Goal: Communication & Community: Answer question/provide support

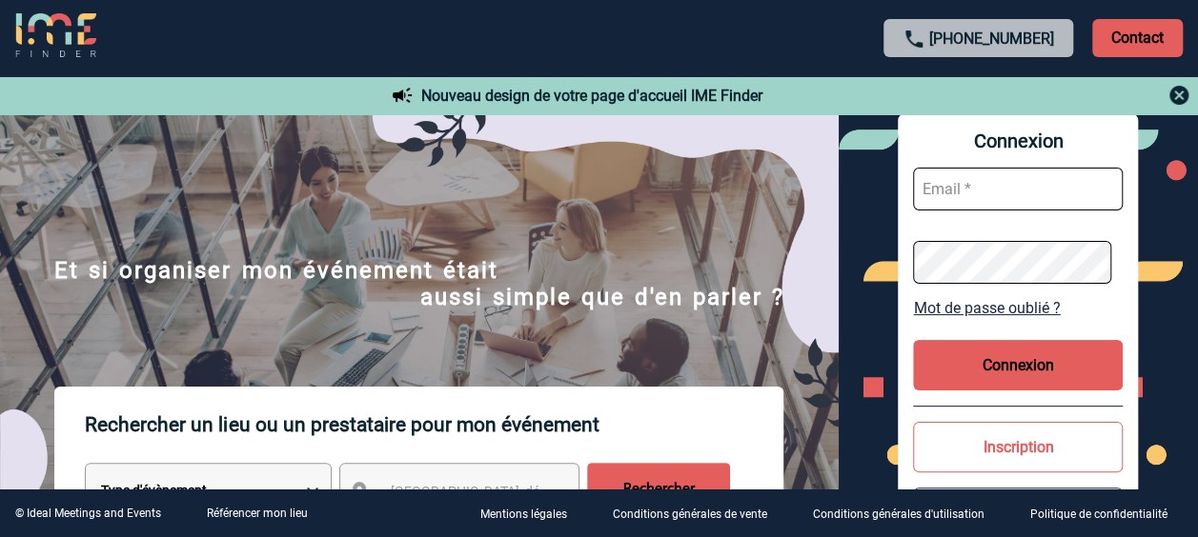
type input "[PERSON_NAME][EMAIL_ADDRESS][DOMAIN_NAME]"
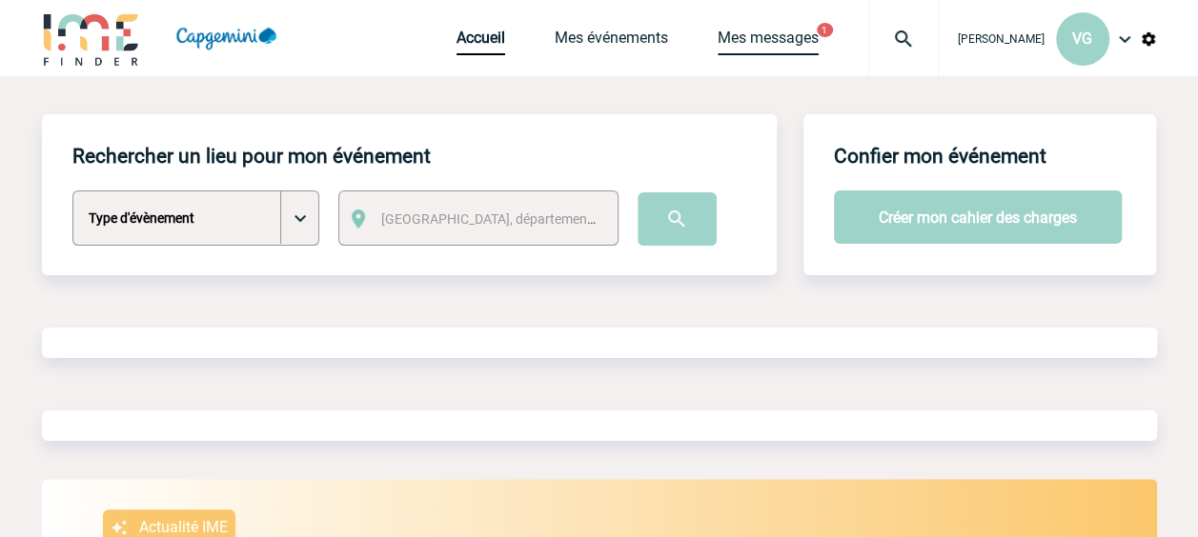
click at [786, 39] on link "Mes messages" at bounding box center [767, 42] width 101 height 27
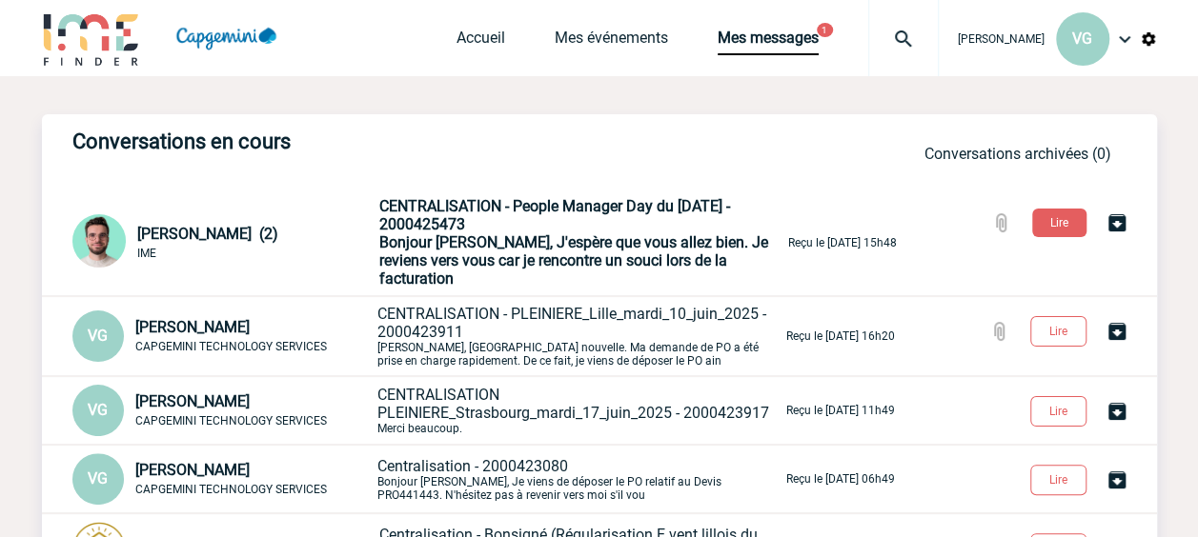
click at [499, 231] on span "CENTRALISATION - People Manager Day du 30 septembre 2025 - 2000425473" at bounding box center [554, 215] width 351 height 36
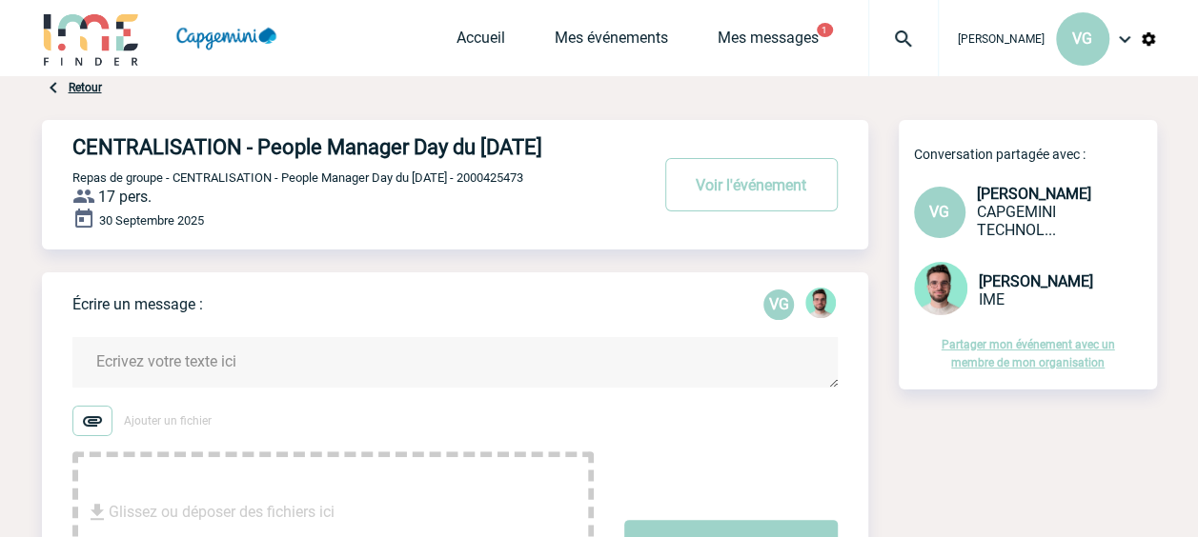
click at [279, 379] on textarea at bounding box center [454, 362] width 765 height 50
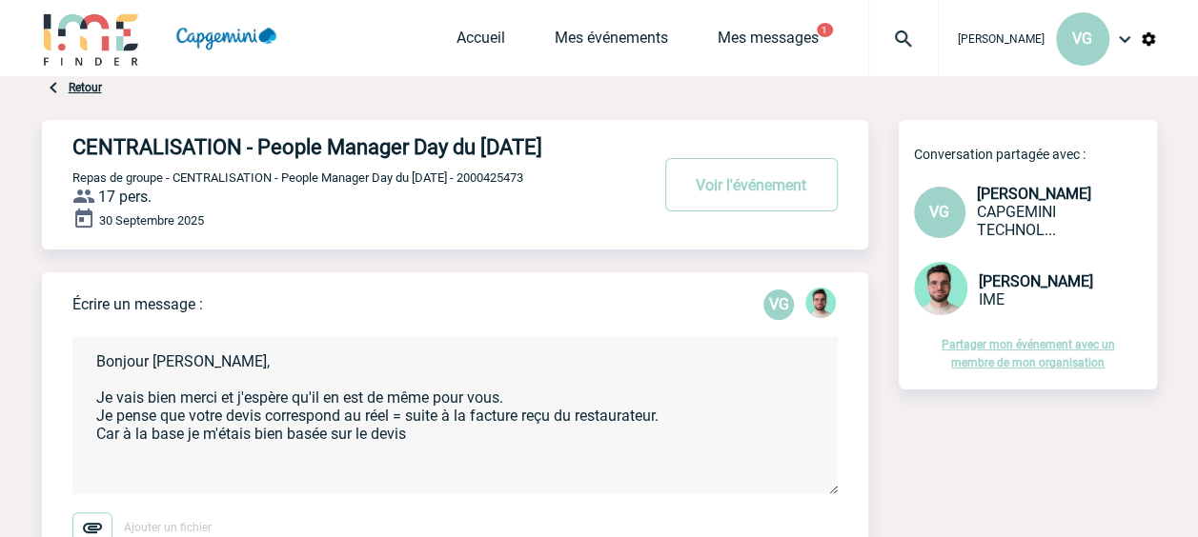
click at [442, 461] on textarea "Bonjour Benjamin, Je vais bien merci et j'espère qu'il en est de même pour vous…" at bounding box center [454, 415] width 765 height 157
paste textarea "Code Taux % Base HT MT TVA 7 20.00 50.00 10.00 8 10.00 363.64 36.36 Totaux 413.…"
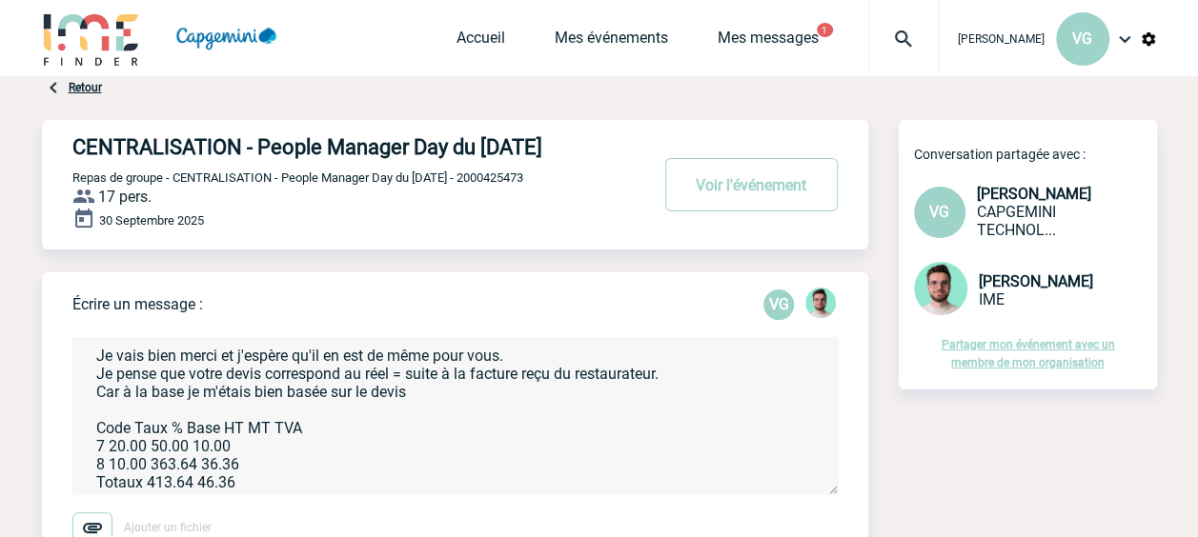
click at [152, 473] on textarea "Bonjour Benjamin, Je vais bien merci et j'espère qu'il en est de même pour vous…" at bounding box center [454, 415] width 765 height 157
type textarea "Bonjour Benjamin, Je vais bien merci et j'espère qu'il en est de même pour vous…"
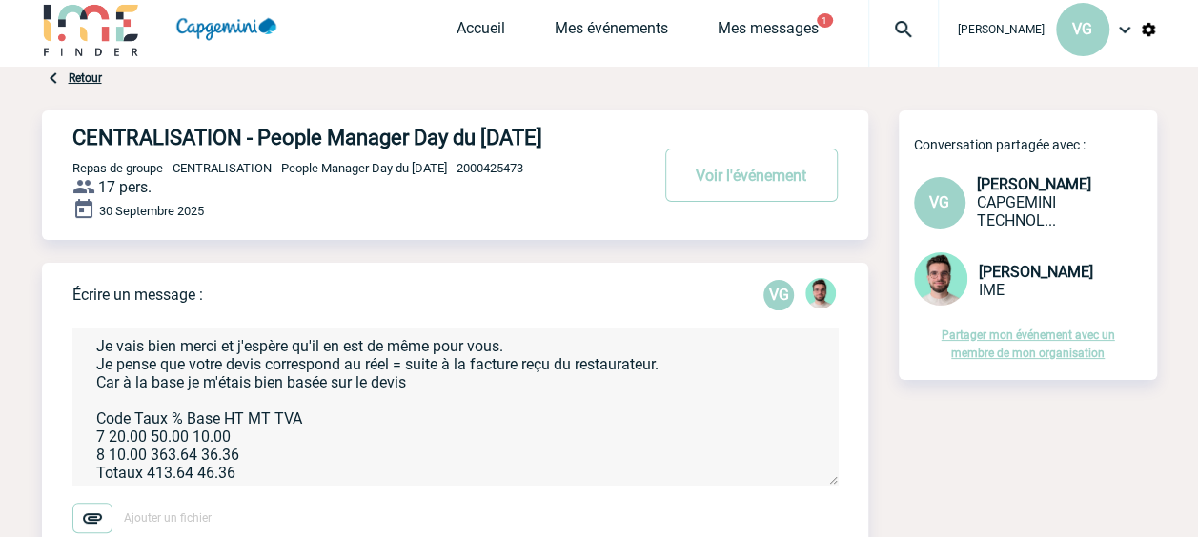
scroll to position [0, 0]
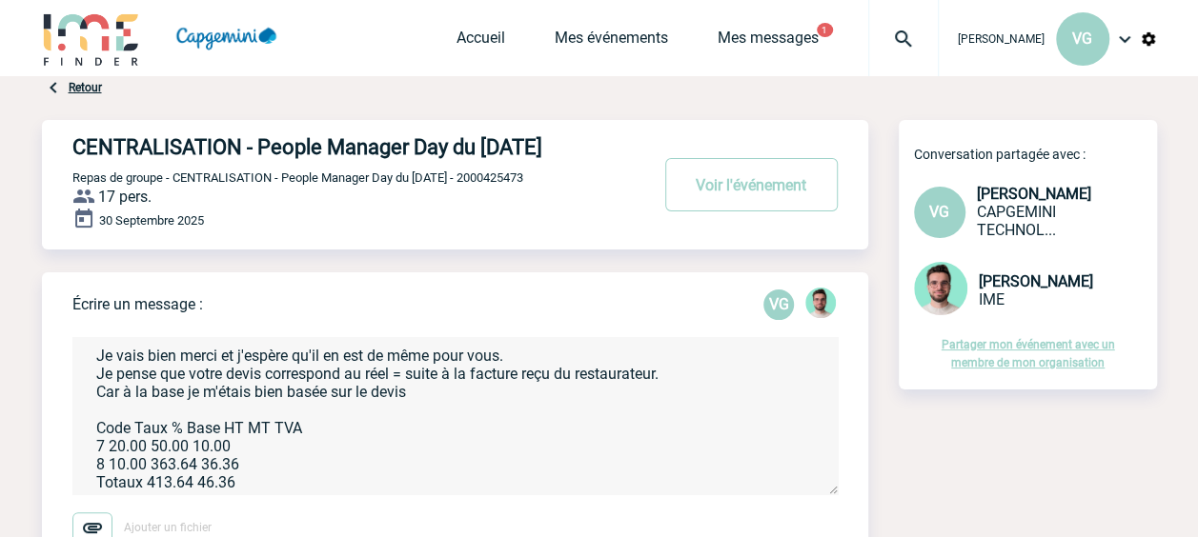
click at [151, 474] on textarea "Bonjour Benjamin, Je vais bien merci et j'espère qu'il en est de même pour vous…" at bounding box center [454, 415] width 765 height 157
click at [151, 488] on textarea "Bonjour Benjamin, Je vais bien merci et j'espère qu'il en est de même pour vous…" at bounding box center [454, 415] width 765 height 157
click at [147, 495] on textarea "Bonjour Benjamin, Je vais bien merci et j'espère qu'il en est de même pour vous…" at bounding box center [454, 415] width 765 height 157
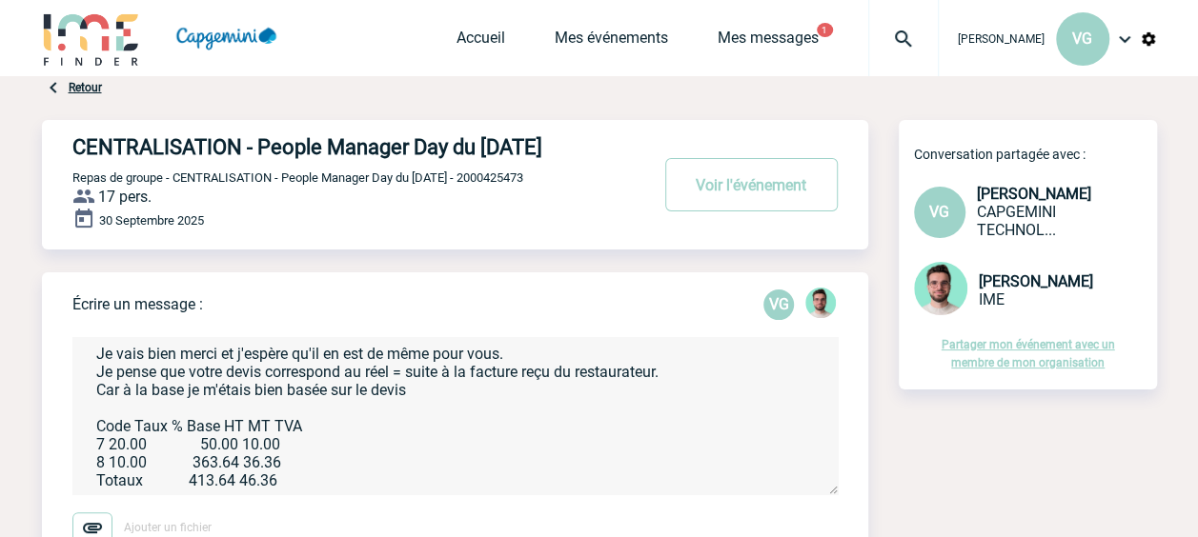
drag, startPoint x: 242, startPoint y: 511, endPoint x: 287, endPoint y: 507, distance: 44.9
click at [287, 495] on textarea "Bonjour Benjamin, Je vais bien merci et j'espère qu'il en est de même pour vous…" at bounding box center [454, 415] width 765 height 157
click at [92, 468] on textarea "Bonjour Benjamin, Je vais bien merci et j'espère qu'il en est de même pour vous…" at bounding box center [454, 415] width 765 height 157
drag, startPoint x: 103, startPoint y: 486, endPoint x: 88, endPoint y: 486, distance: 15.2
click at [88, 486] on textarea "Bonjour Benjamin, Je vais bien merci et j'espère qu'il en est de même pour vous…" at bounding box center [454, 415] width 765 height 157
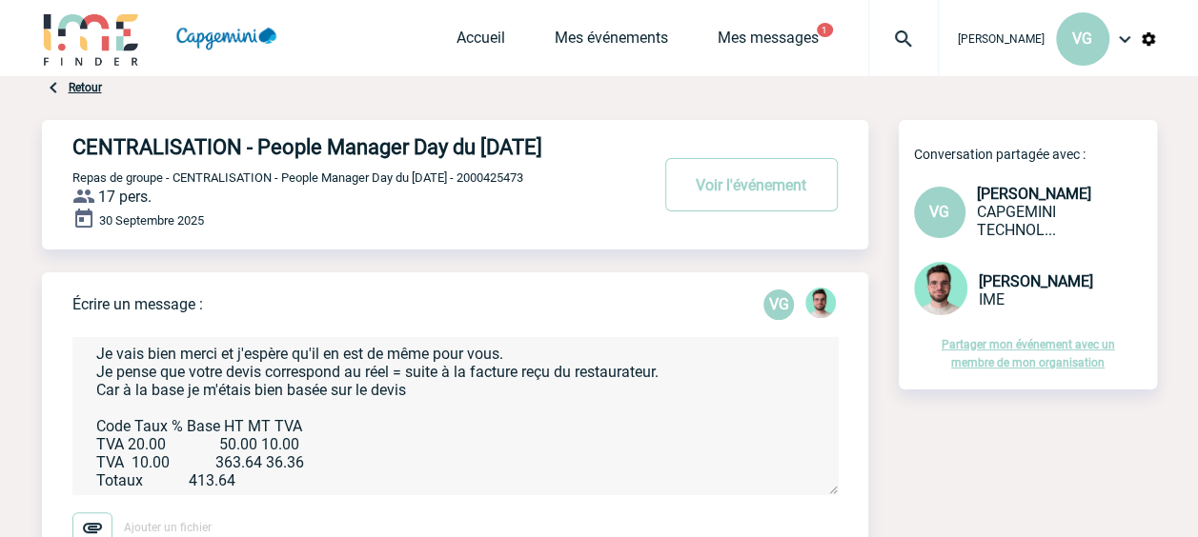
click at [191, 495] on textarea "Bonjour Benjamin, Je vais bien merci et j'espère qu'il en est de même pour vous…" at bounding box center [454, 415] width 765 height 157
click at [312, 495] on textarea "Bonjour Benjamin, Je vais bien merci et j'espère qu'il en est de même pour vous…" at bounding box center [454, 415] width 765 height 157
click at [314, 495] on textarea "Bonjour Benjamin, Je vais bien merci et j'espère qu'il en est de même pour vous…" at bounding box center [454, 415] width 765 height 157
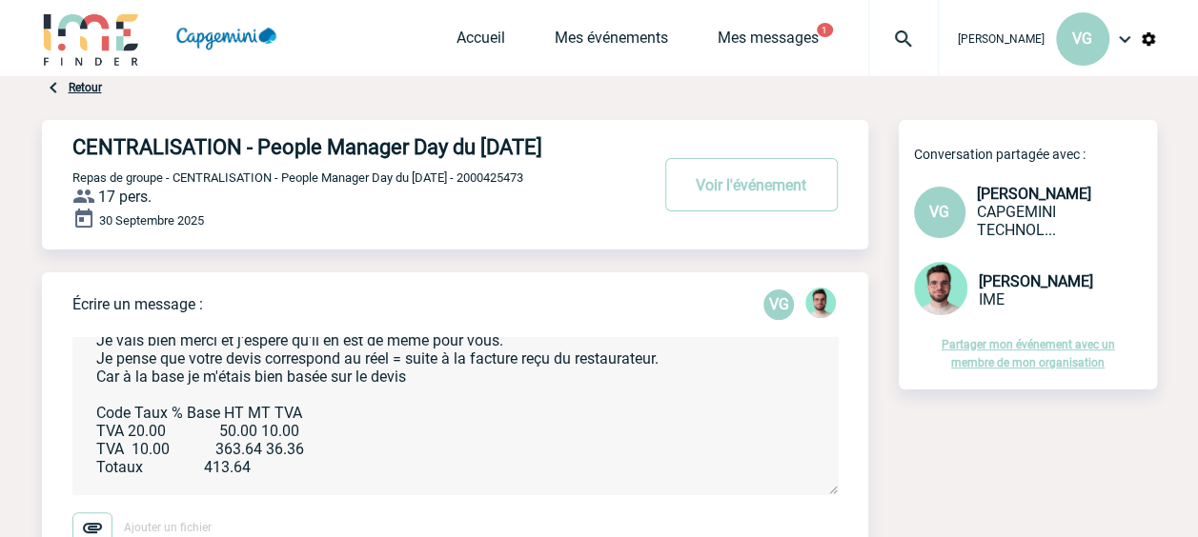
scroll to position [0, 0]
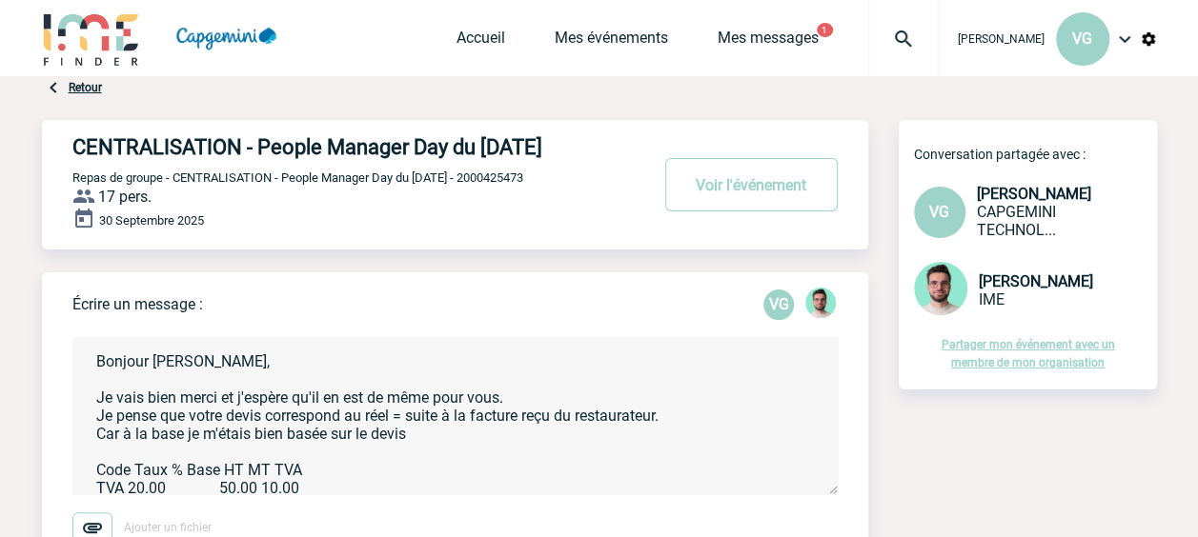
click at [520, 430] on textarea "Bonjour Benjamin, Je vais bien merci et j'espère qu'il en est de même pour vous…" at bounding box center [454, 415] width 765 height 157
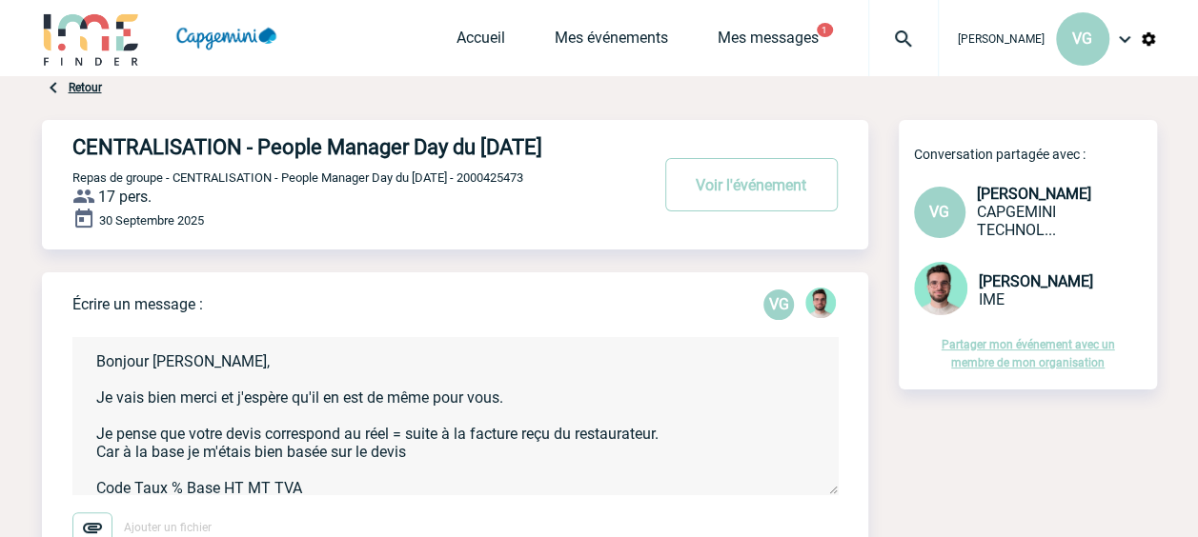
click at [520, 430] on textarea "Bonjour Benjamin, Je vais bien merci et j'espère qu'il en est de même pour vous…" at bounding box center [454, 415] width 765 height 157
click at [230, 461] on textarea "Bonjour Benjamin, Je vais bien merci et j'espère qu'il en est de même pour vous…" at bounding box center [454, 415] width 765 height 157
click at [614, 462] on textarea "Bonjour Benjamin, Je vais bien merci et j'espère qu'il en est de même pour vous…" at bounding box center [454, 415] width 765 height 157
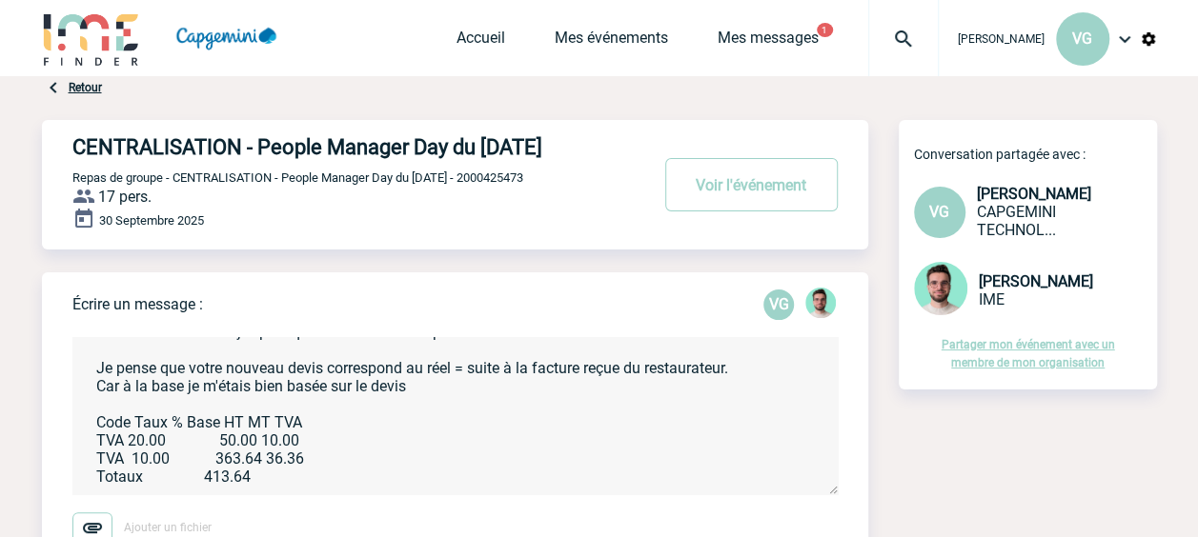
scroll to position [95, 0]
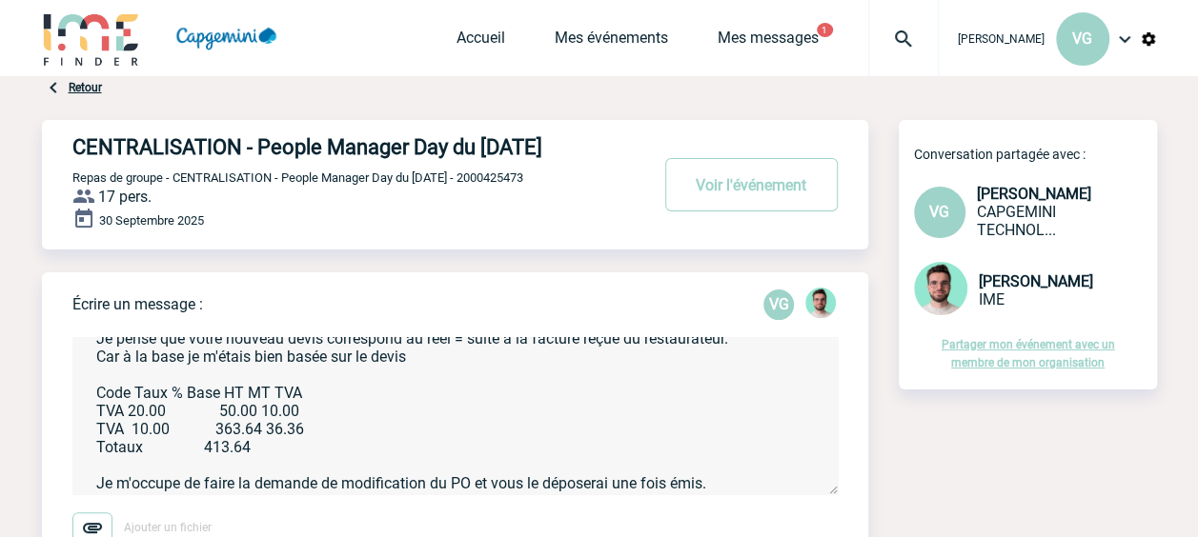
drag, startPoint x: 267, startPoint y: 436, endPoint x: 297, endPoint y: 437, distance: 30.5
click at [297, 437] on textarea "Bonjour Benjamin, Je vais bien merci et j'espère qu'il en est de même pour vous…" at bounding box center [454, 415] width 765 height 157
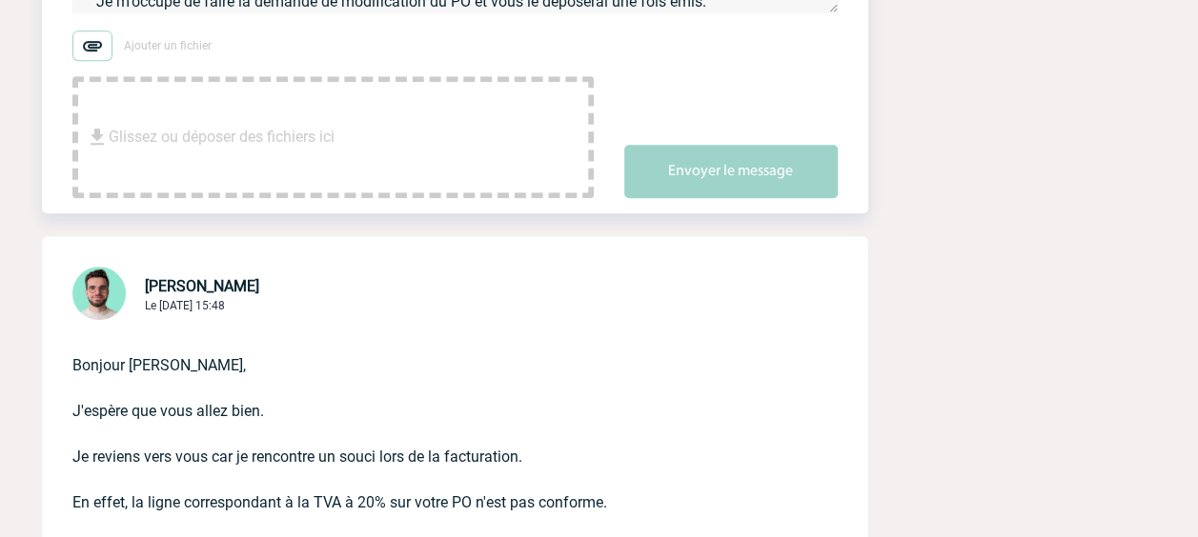
scroll to position [476, 0]
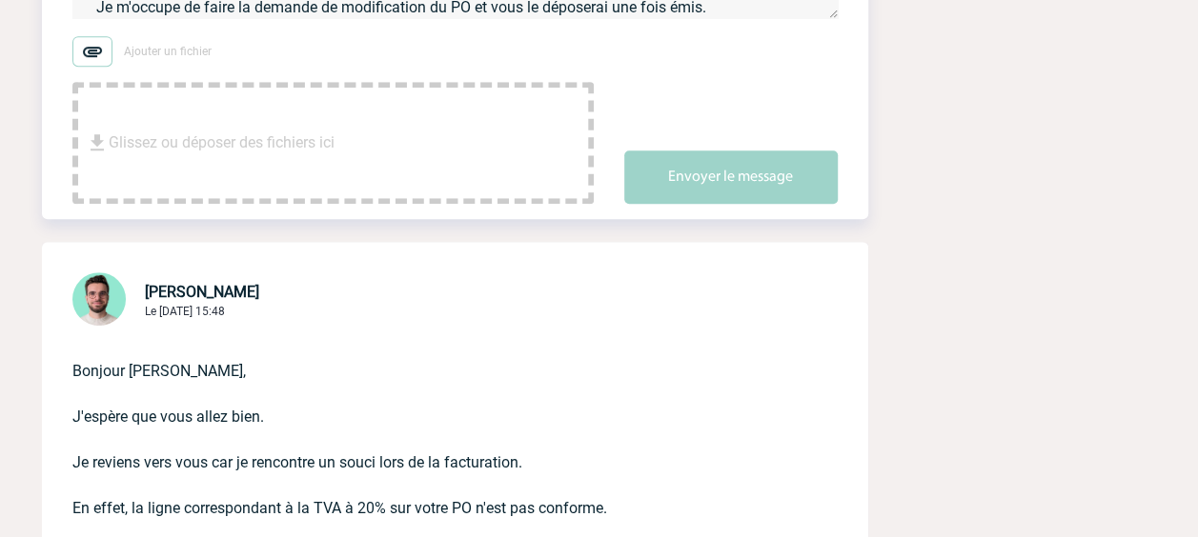
click at [96, 67] on img at bounding box center [92, 51] width 40 height 30
click at [0, 0] on input "Ajouter un fichier" at bounding box center [0, 0] width 0 height 0
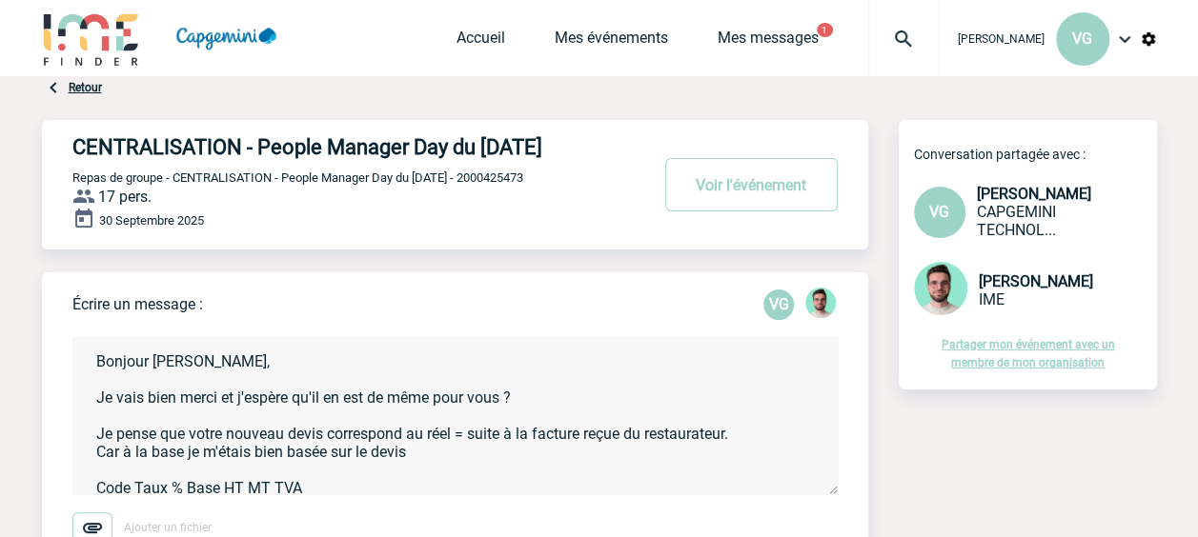
scroll to position [95, 0]
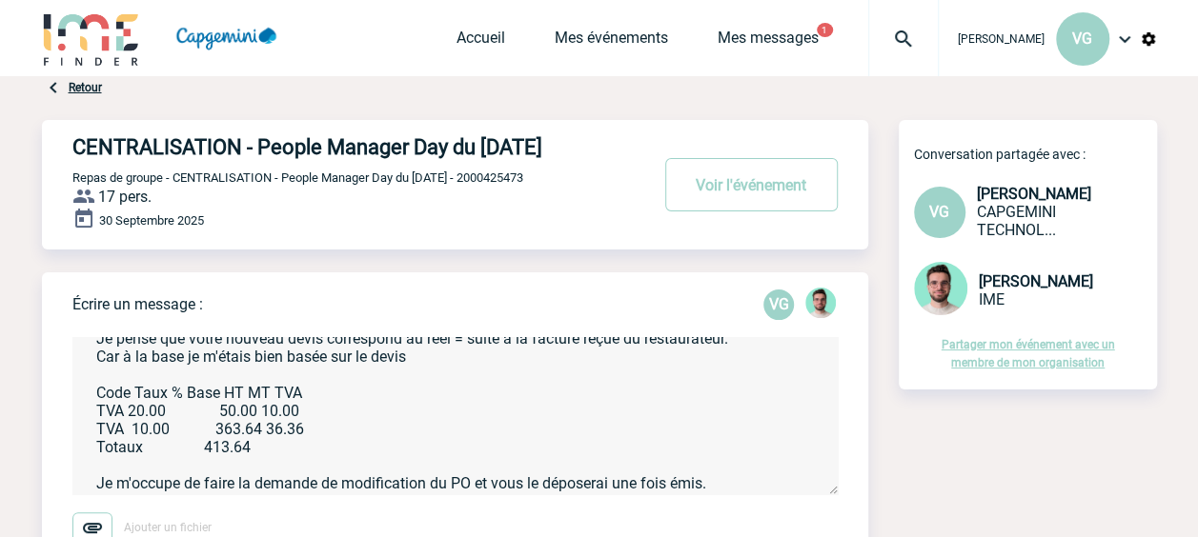
click at [373, 383] on textarea "Bonjour Benjamin, Je vais bien merci et j'espère qu'il en est de même pour vous…" at bounding box center [454, 415] width 765 height 157
click at [498, 400] on textarea "Bonjour Benjamin, Je vais bien merci et j'espère qu'il en est de même pour vous…" at bounding box center [454, 415] width 765 height 157
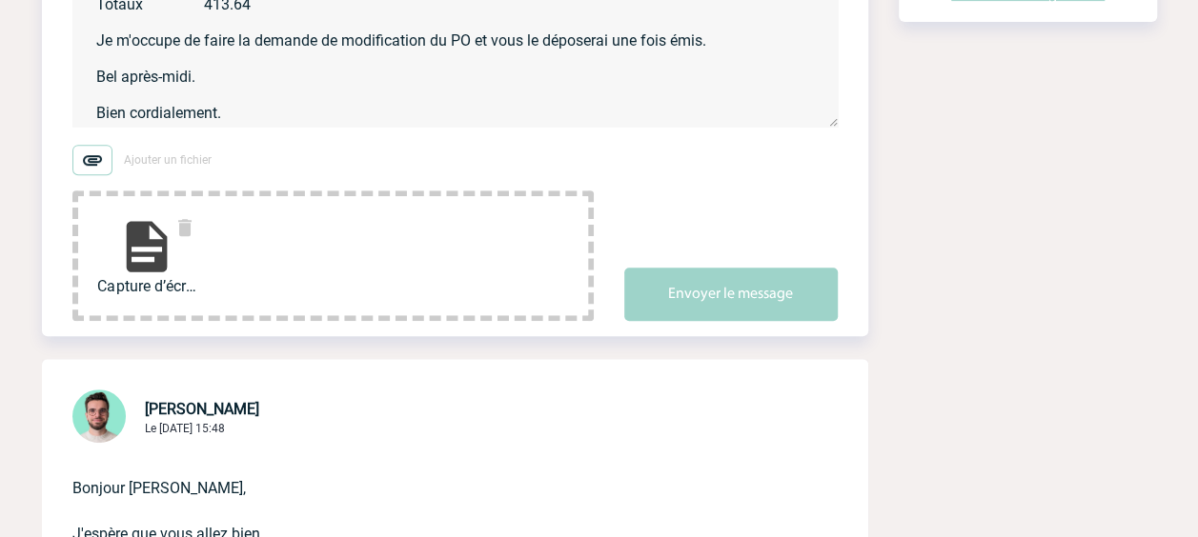
scroll to position [286, 0]
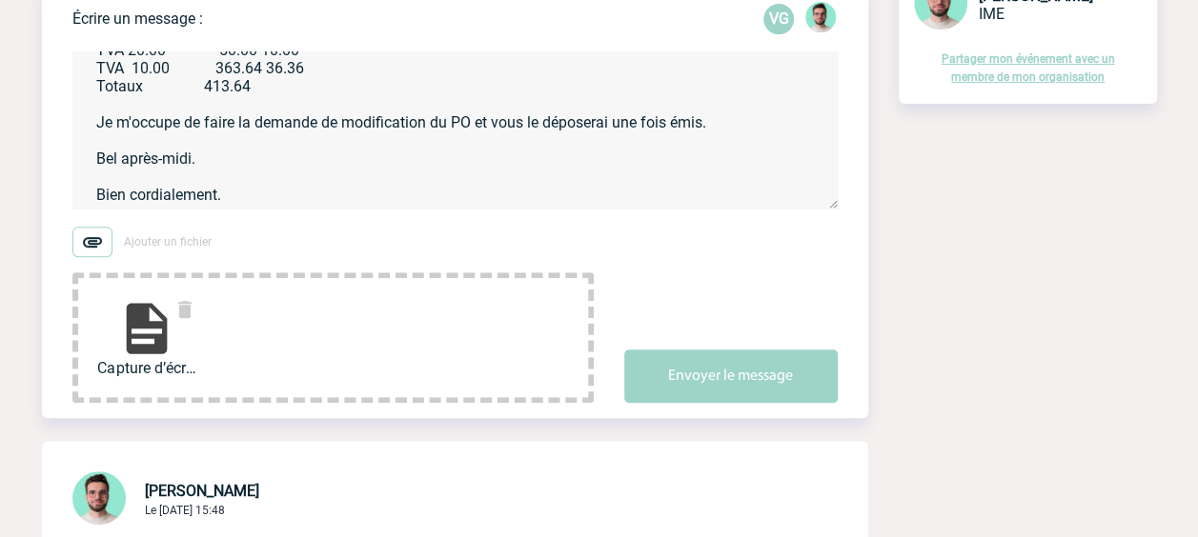
type textarea "Bonjour Benjamin, Je vais bien merci et j'espère qu'il en est de même pour vous…"
click at [159, 352] on img at bounding box center [146, 328] width 61 height 61
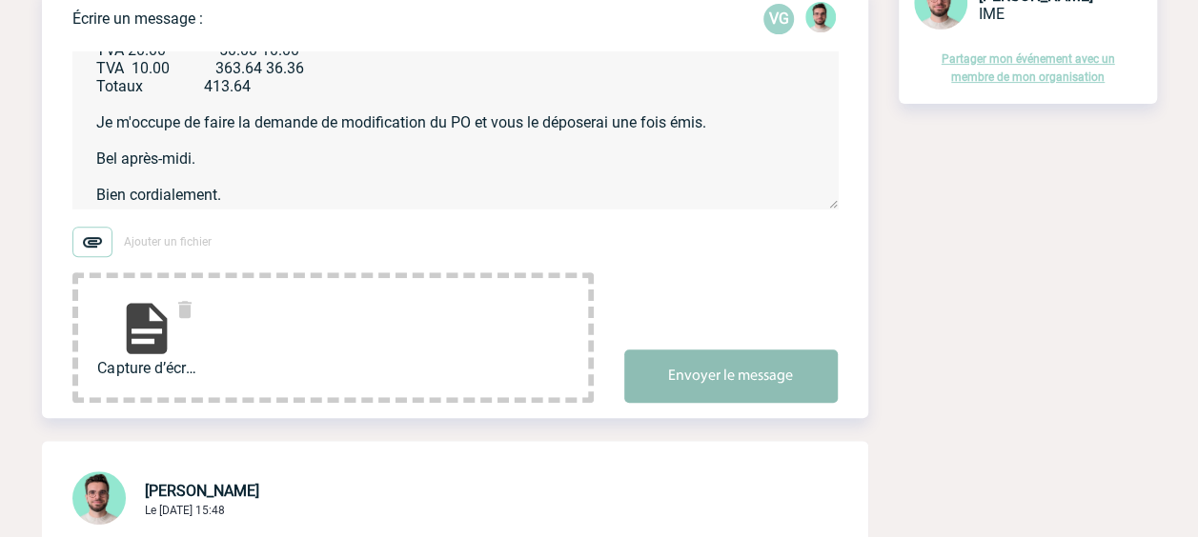
click at [742, 403] on button "Envoyer le message" at bounding box center [730, 376] width 213 height 53
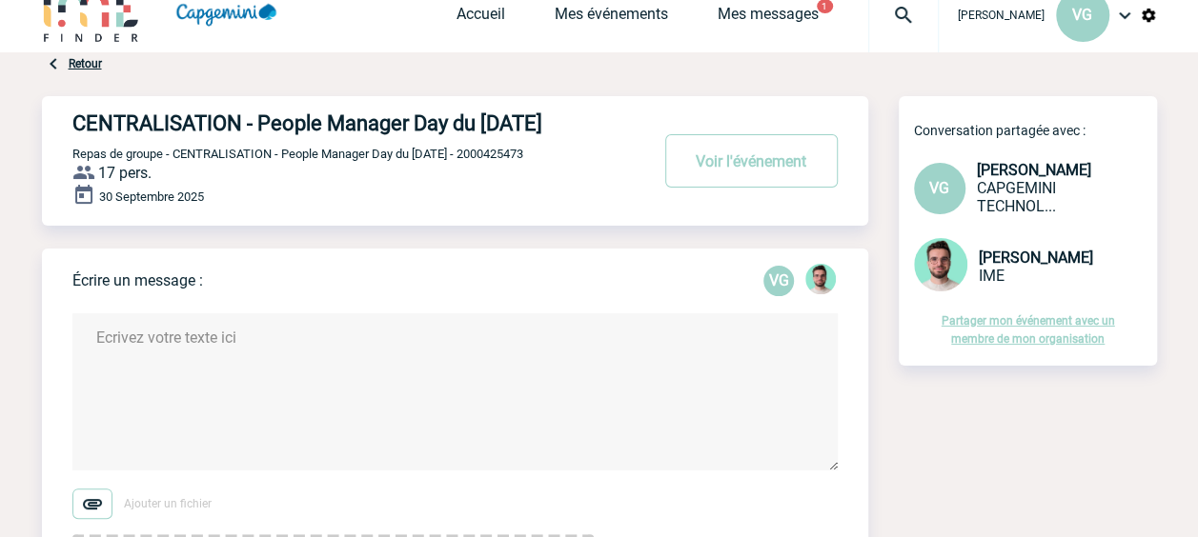
scroll to position [0, 0]
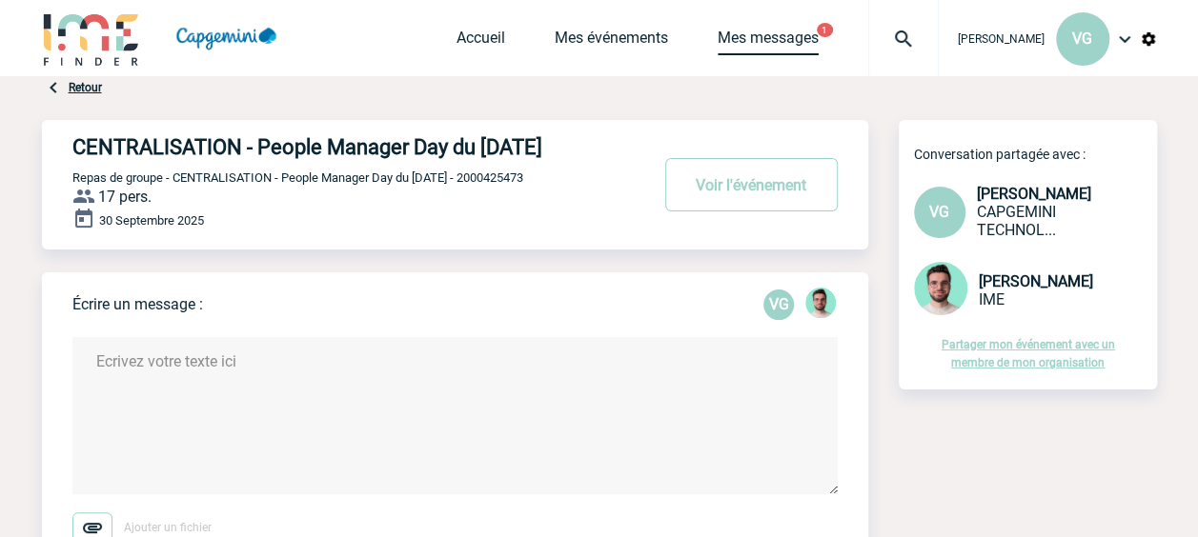
click at [739, 35] on link "Mes messages" at bounding box center [767, 42] width 101 height 27
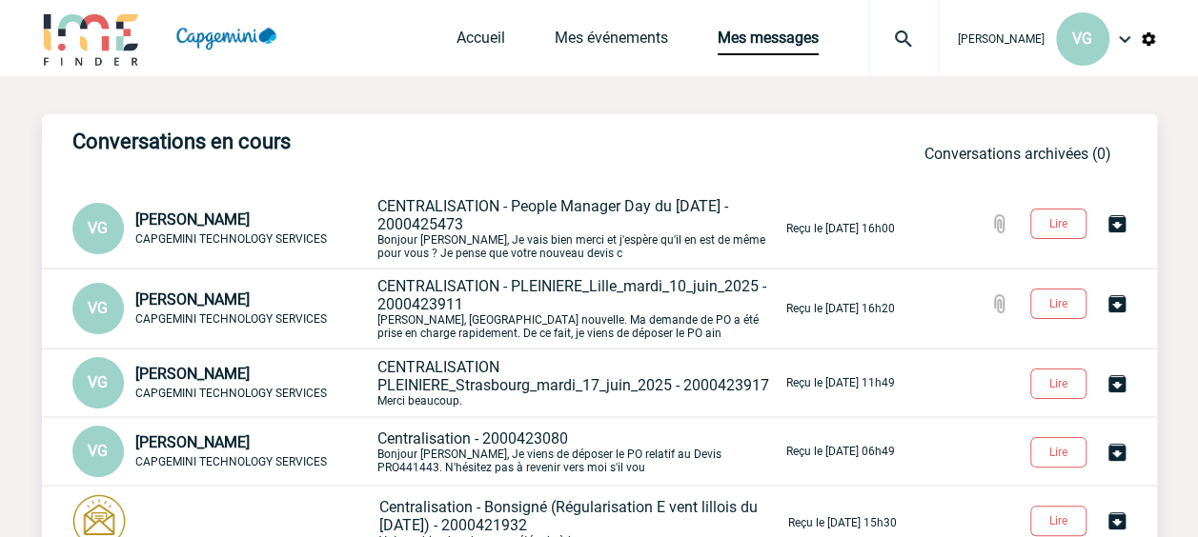
click at [445, 217] on span "CENTRALISATION - People Manager Day du 30 septembre 2025 - 2000425473" at bounding box center [552, 215] width 351 height 36
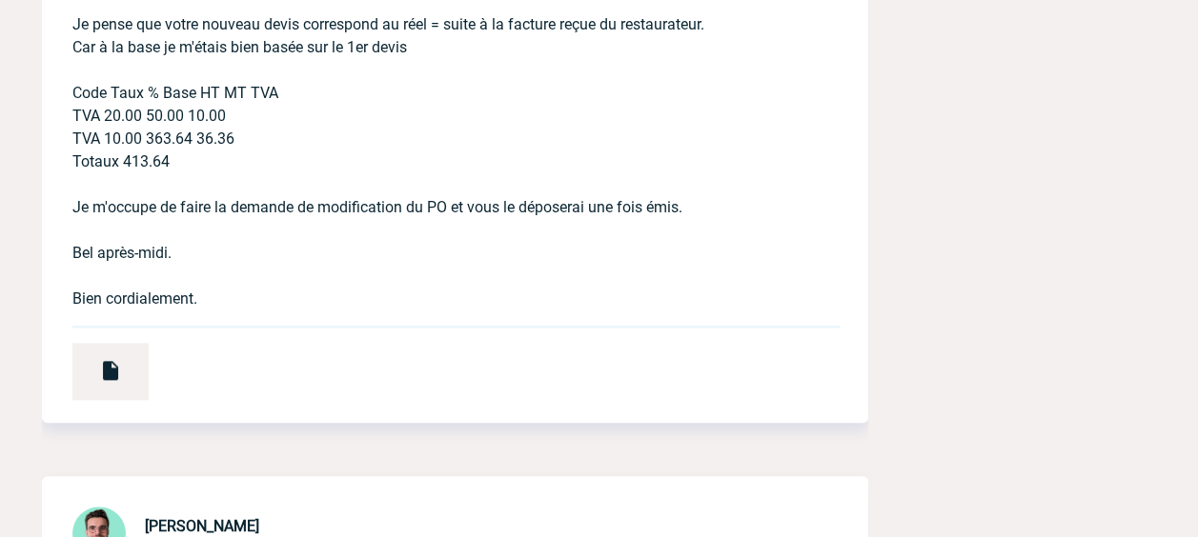
scroll to position [858, 0]
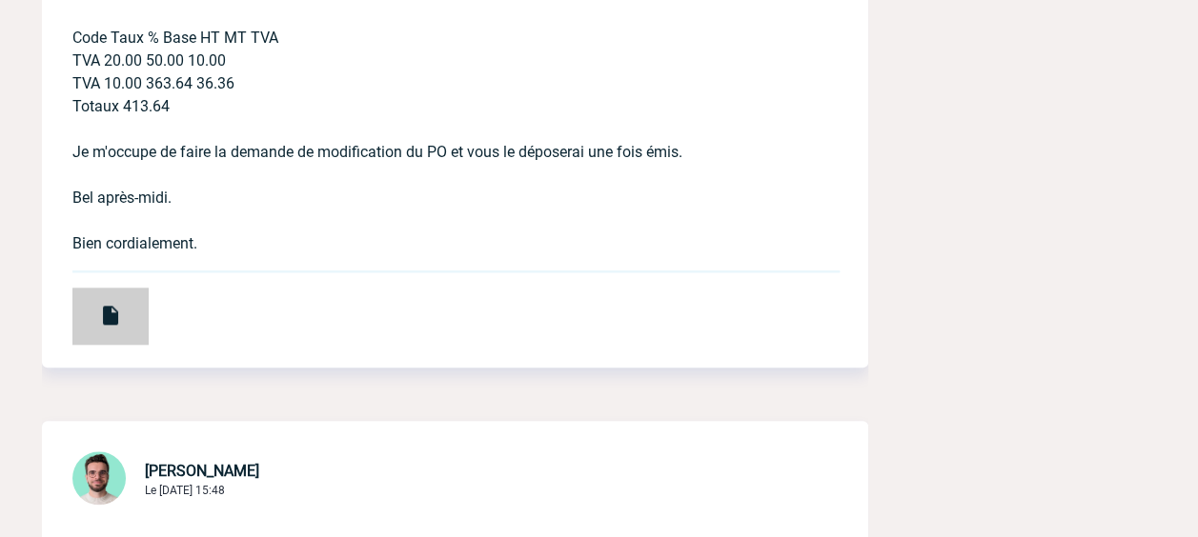
click at [108, 327] on img at bounding box center [110, 315] width 23 height 23
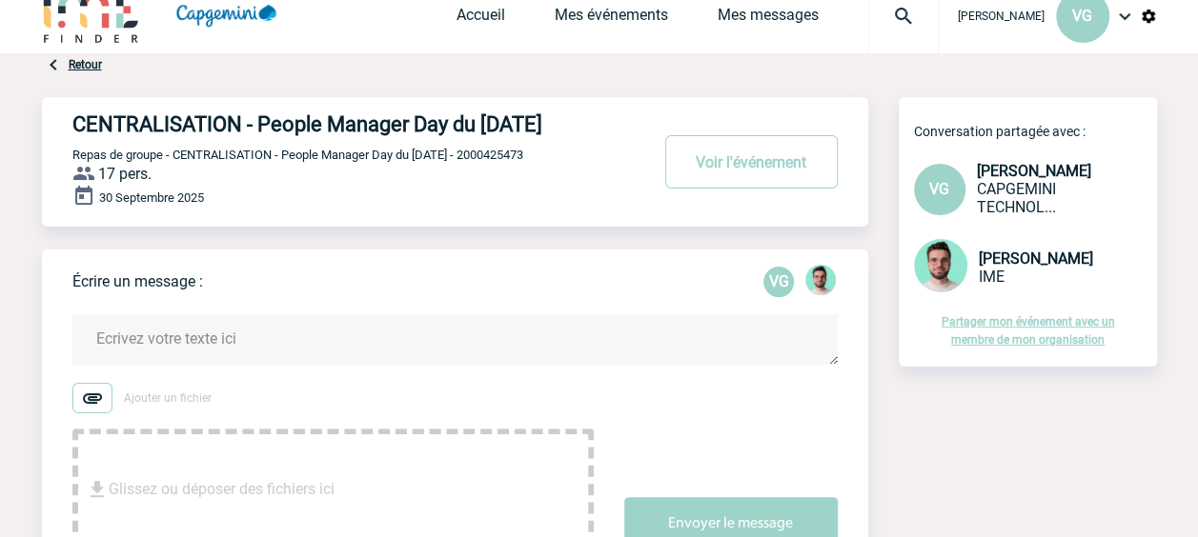
scroll to position [0, 0]
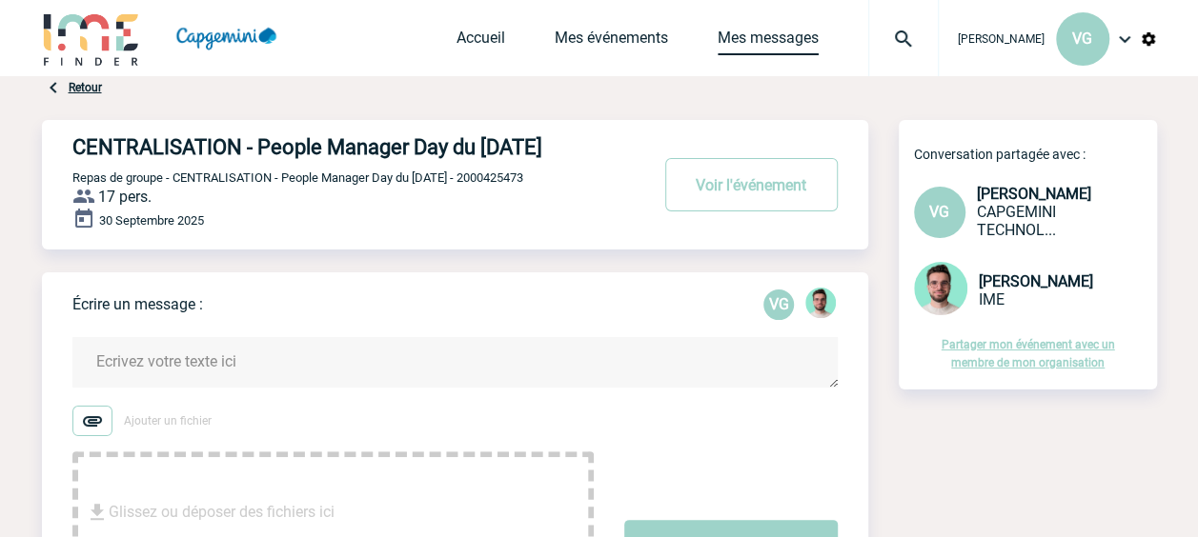
click at [750, 33] on link "Mes messages" at bounding box center [767, 42] width 101 height 27
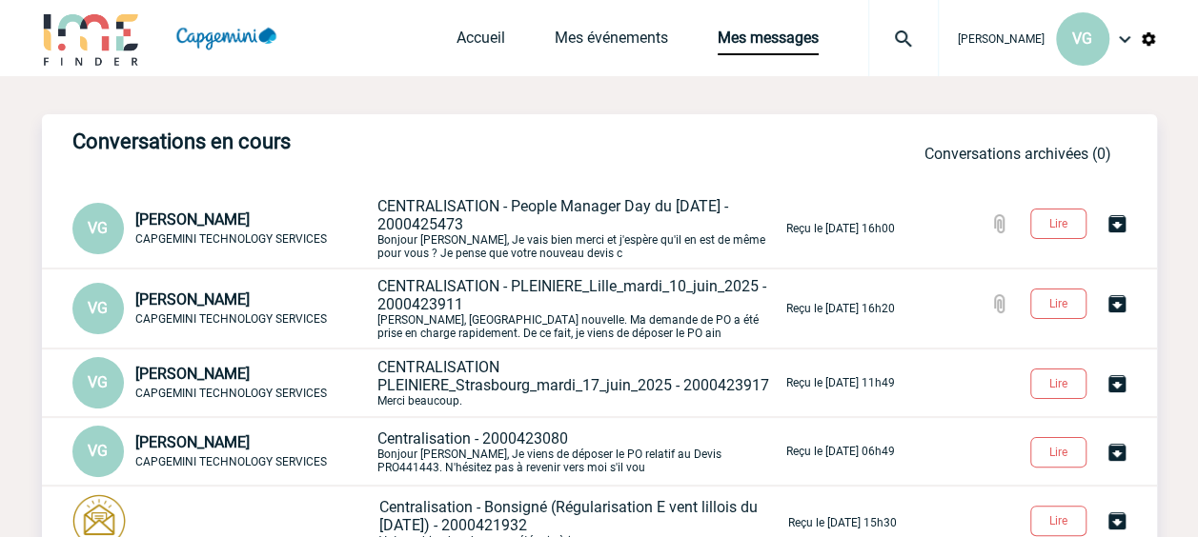
click at [503, 210] on span "CENTRALISATION - People Manager Day du 30 septembre 2025 - 2000425473" at bounding box center [552, 215] width 351 height 36
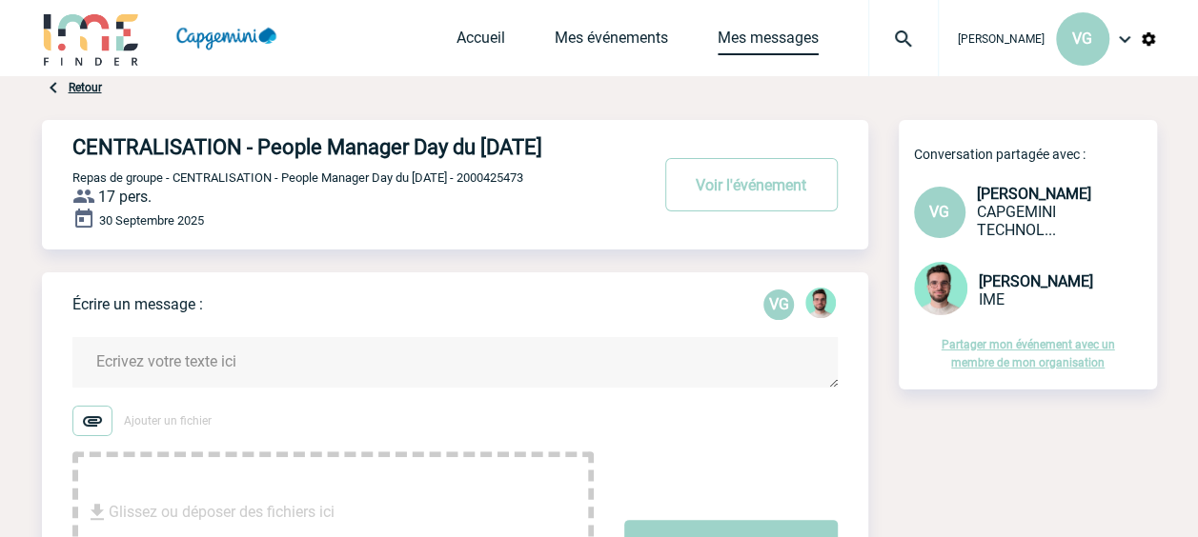
click at [761, 33] on link "Mes messages" at bounding box center [767, 42] width 101 height 27
